Goal: Submit feedback/report problem: Submit feedback/report problem

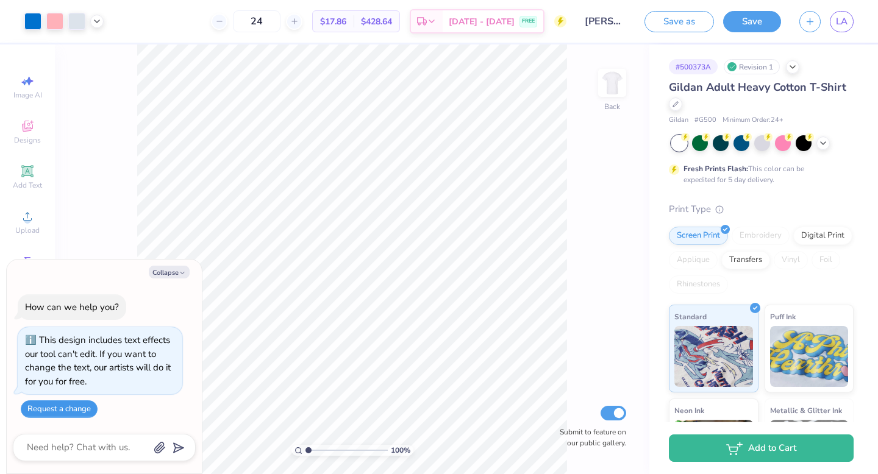
click at [62, 412] on button "Request a change" at bounding box center [59, 410] width 77 height 18
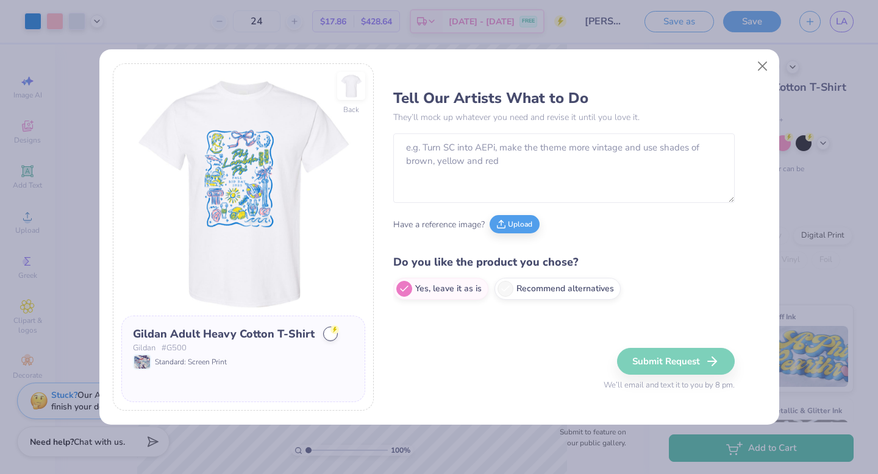
type textarea "x"
click at [457, 149] on textarea at bounding box center [564, 169] width 342 height 70
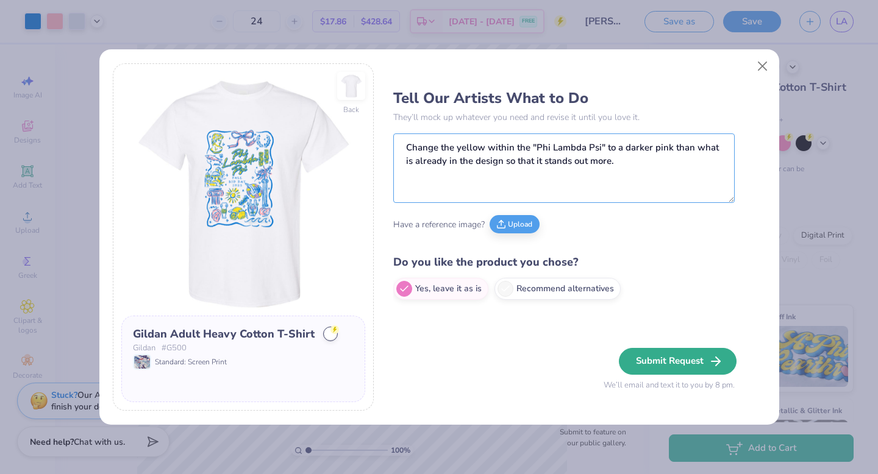
type textarea "Change the yellow within the "Phi Lambda Psi" to a darker pink than what is alr…"
click at [670, 355] on button "Submit Request" at bounding box center [678, 361] width 118 height 27
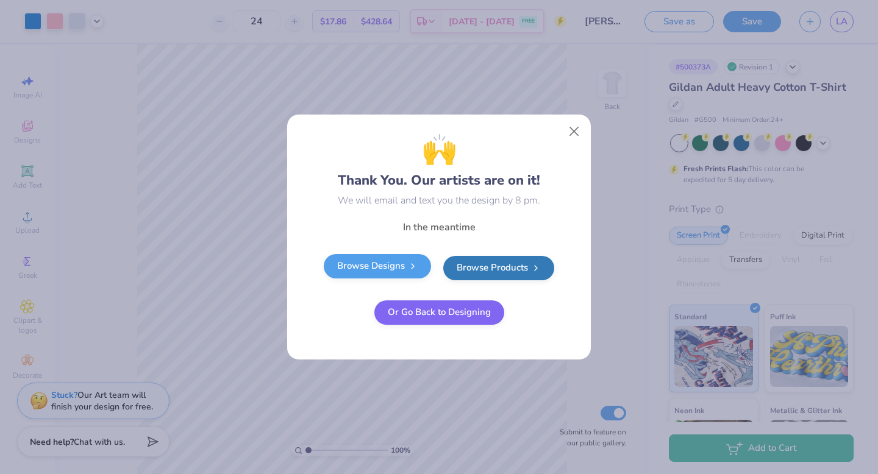
click at [419, 270] on link "Browse Designs" at bounding box center [377, 266] width 107 height 24
